Goal: Transaction & Acquisition: Purchase product/service

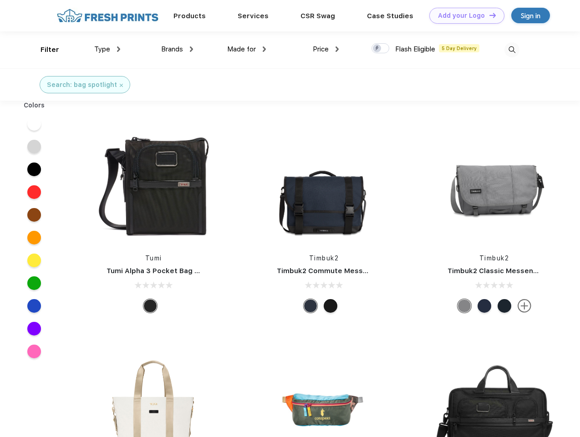
scroll to position [0, 0]
click at [464, 15] on link "Add your Logo Design Tool" at bounding box center [466, 16] width 75 height 16
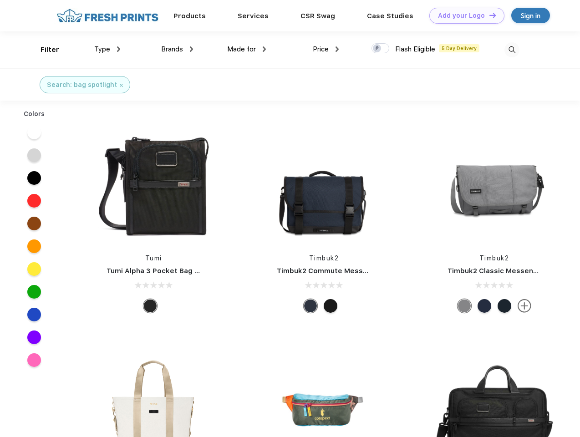
click at [0, 0] on div "Design Tool" at bounding box center [0, 0] width 0 height 0
click at [489, 15] on link "Add your Logo Design Tool" at bounding box center [466, 16] width 75 height 16
click at [44, 50] on div "Filter" at bounding box center [50, 50] width 19 height 10
click at [107, 49] on span "Type" at bounding box center [102, 49] width 16 height 8
click at [177, 49] on span "Brands" at bounding box center [172, 49] width 22 height 8
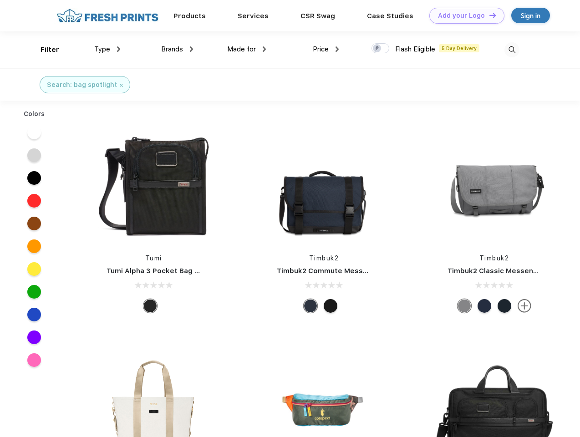
click at [247, 49] on span "Made for" at bounding box center [241, 49] width 29 height 8
click at [326, 49] on span "Price" at bounding box center [321, 49] width 16 height 8
click at [381, 49] on div at bounding box center [381, 48] width 18 height 10
click at [378, 49] on input "checkbox" at bounding box center [375, 46] width 6 height 6
click at [512, 50] on img at bounding box center [512, 49] width 15 height 15
